Goal: Task Accomplishment & Management: Manage account settings

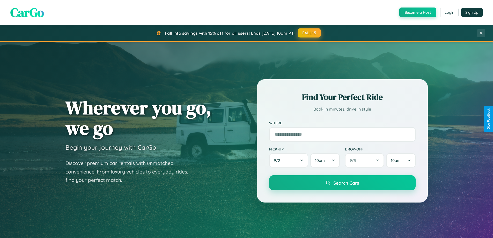
click at [310, 33] on button "FALL15" at bounding box center [309, 32] width 23 height 9
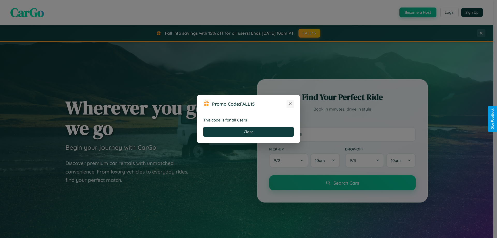
click at [290, 104] on icon at bounding box center [290, 103] width 5 height 5
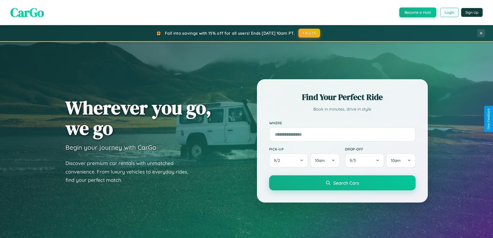
click at [449, 12] on button "Login" at bounding box center [449, 12] width 18 height 9
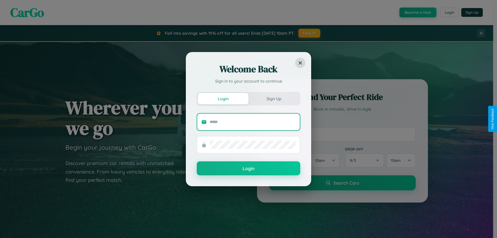
click at [253, 122] on input "text" at bounding box center [253, 122] width 86 height 8
type input "**********"
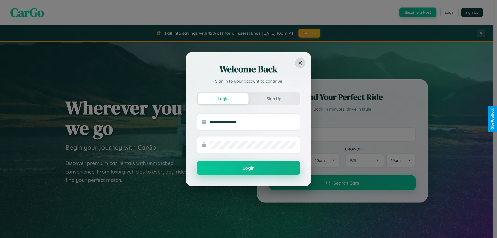
click at [248, 168] on button "Login" at bounding box center [249, 168] width 104 height 14
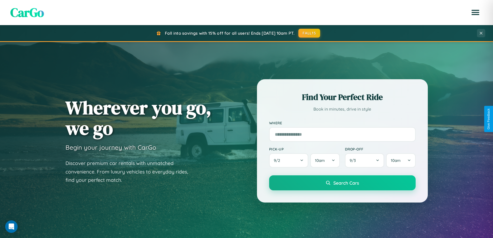
scroll to position [15, 0]
